Goal: Information Seeking & Learning: Find specific fact

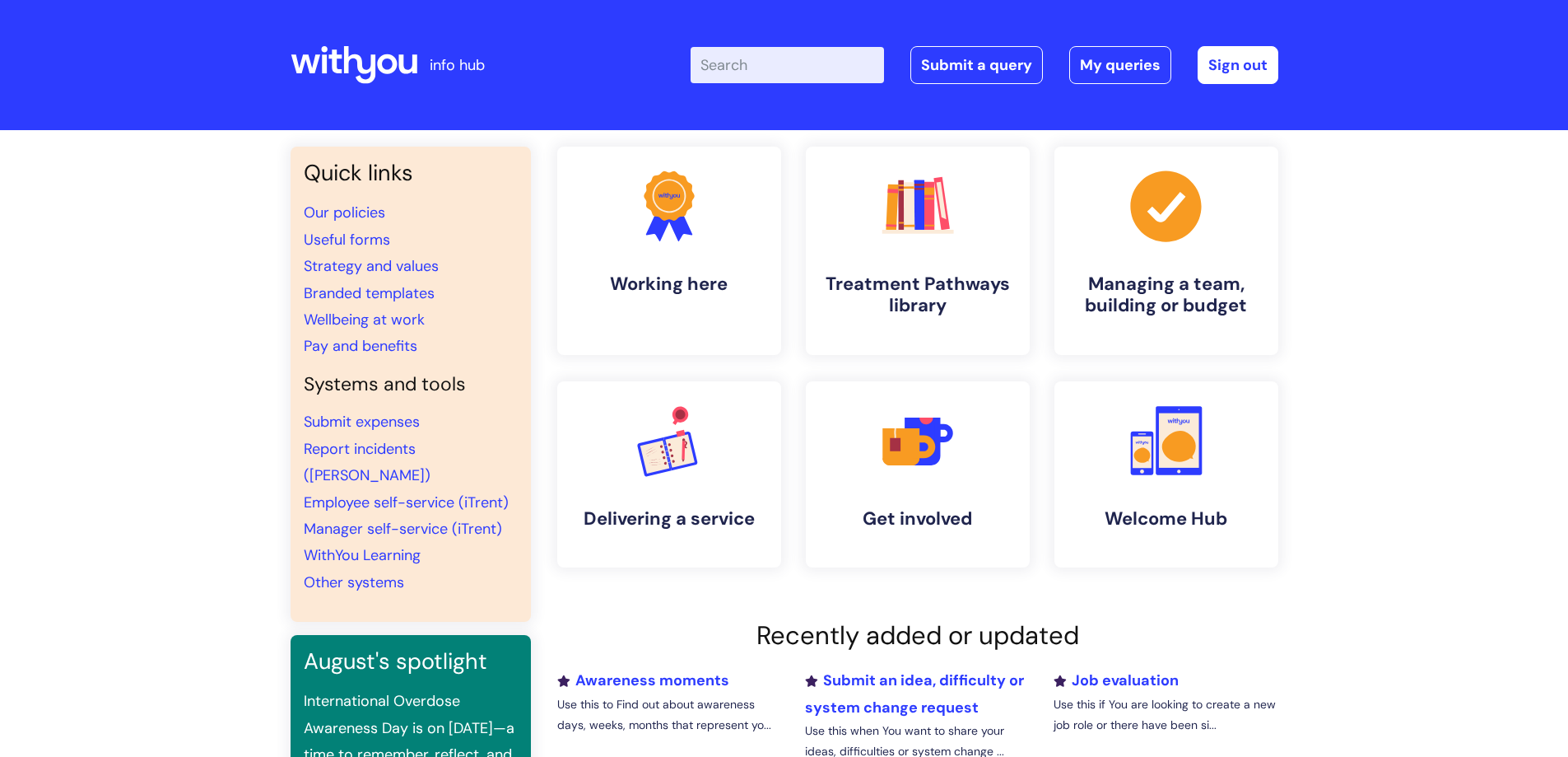
click at [764, 70] on input "Enter your search term here..." at bounding box center [787, 65] width 193 height 36
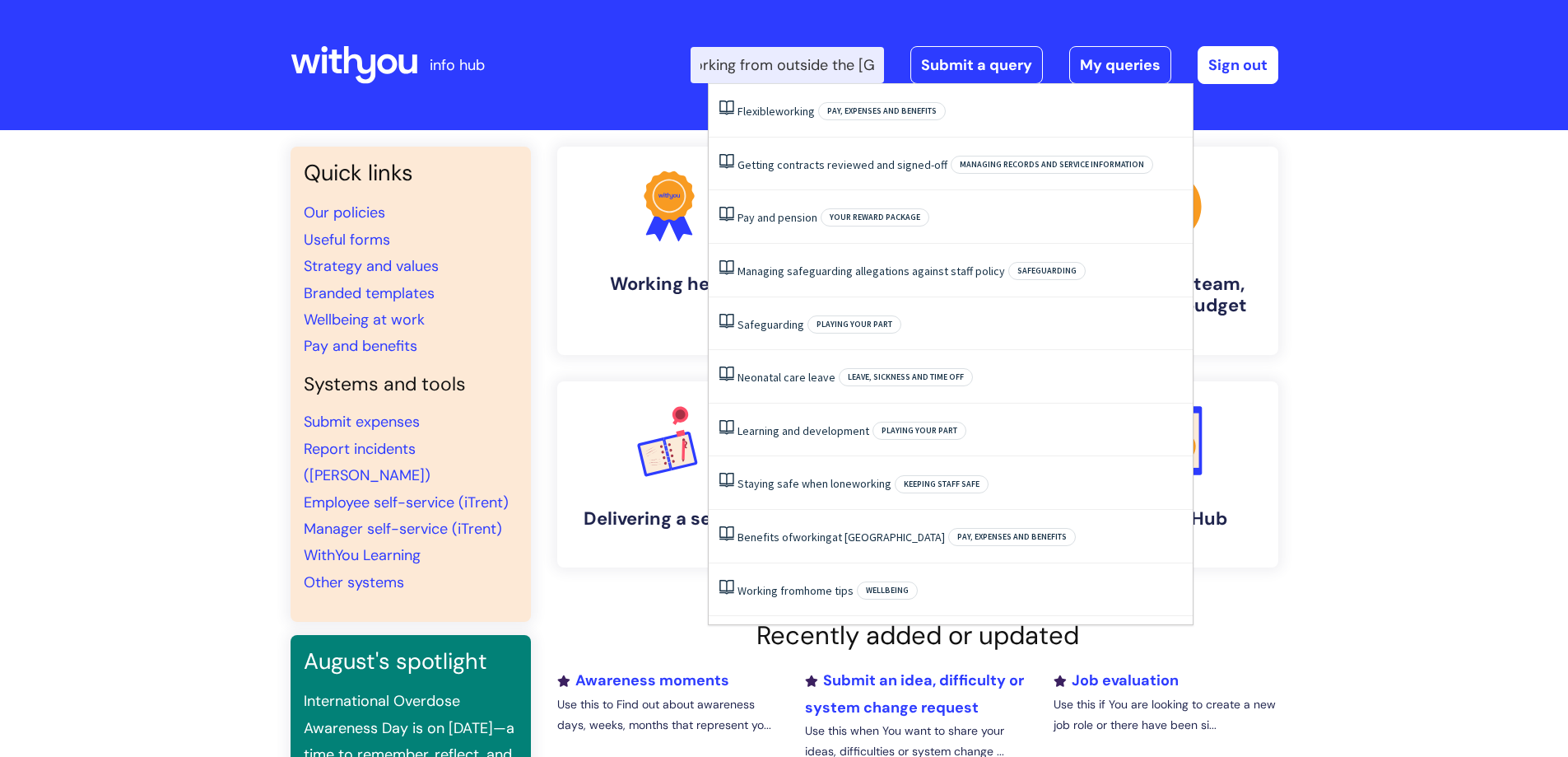
scroll to position [0, 36]
type input "working from outside the [GEOGRAPHIC_DATA]"
click button "Search" at bounding box center [0, 0] width 0 height 0
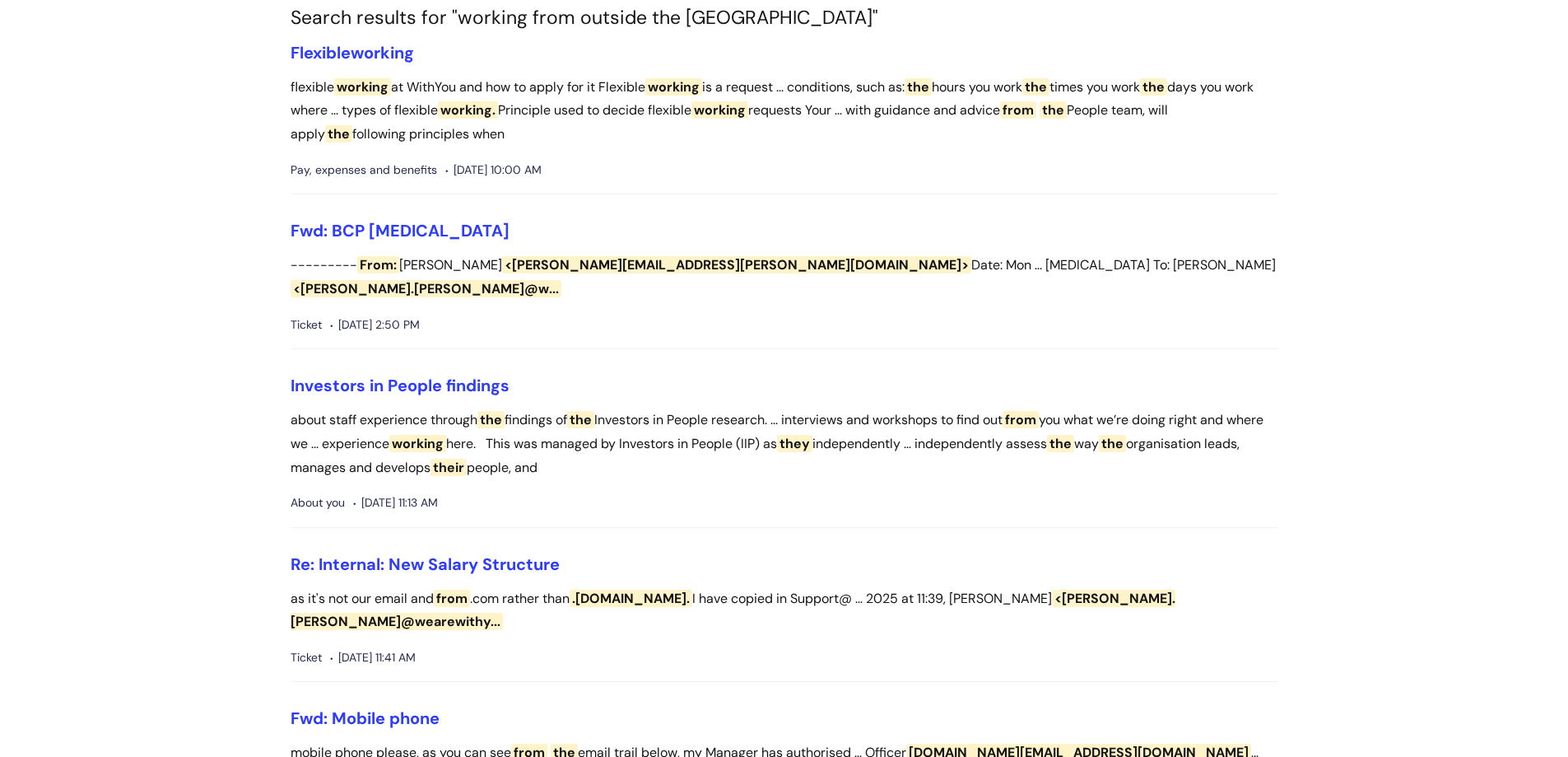
scroll to position [165, 0]
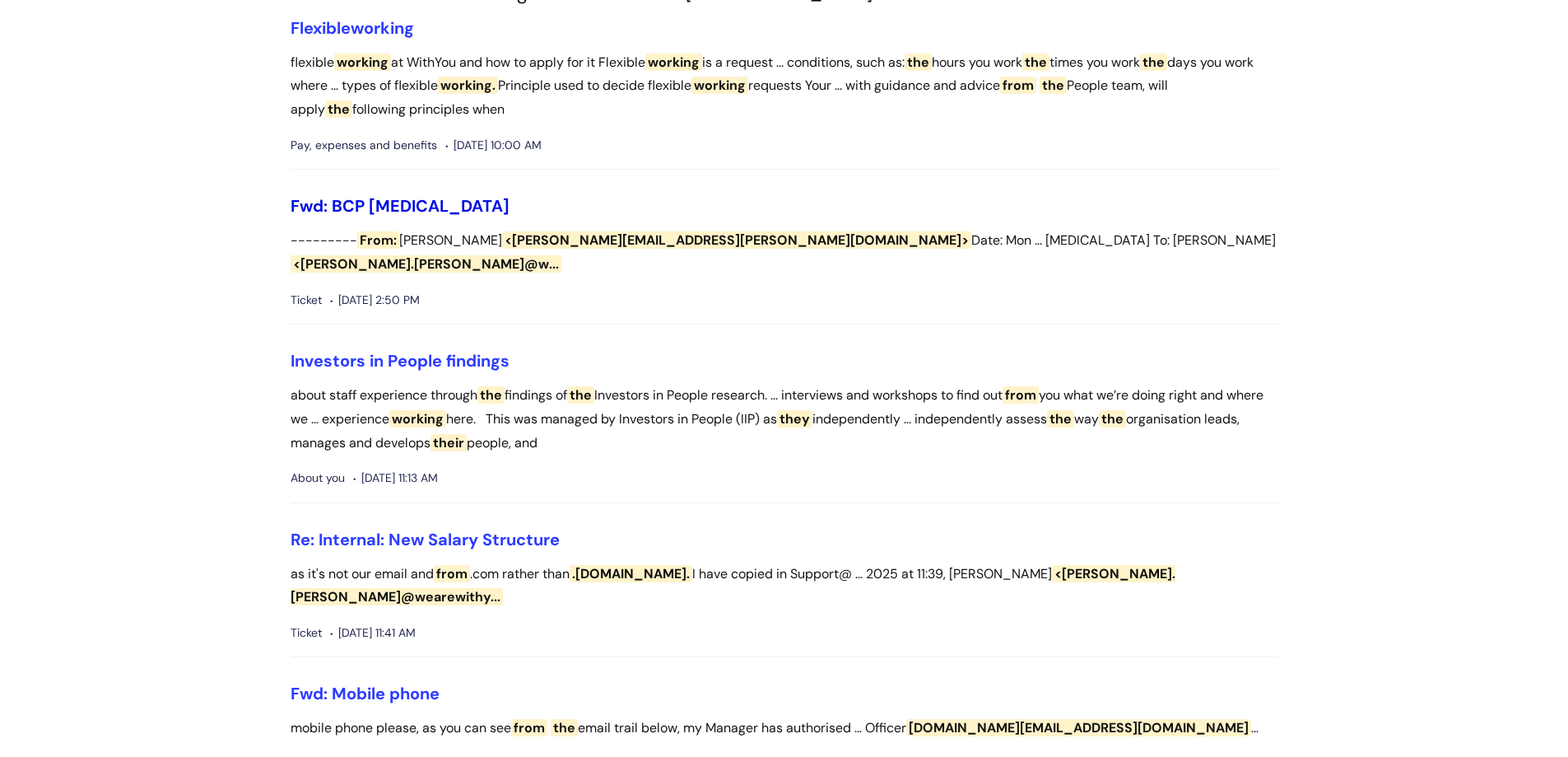
click at [386, 199] on link "Fwd: BCP [MEDICAL_DATA]" at bounding box center [400, 206] width 219 height 21
